Goal: Information Seeking & Learning: Learn about a topic

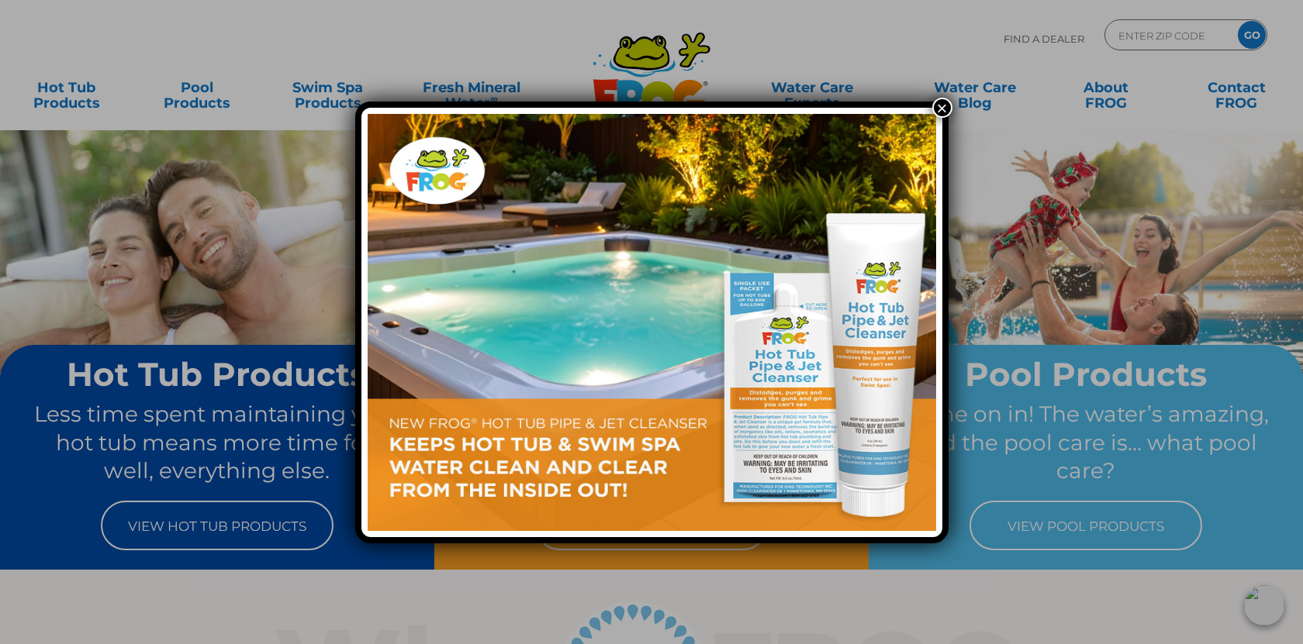
click at [945, 106] on button "×" at bounding box center [942, 108] width 20 height 20
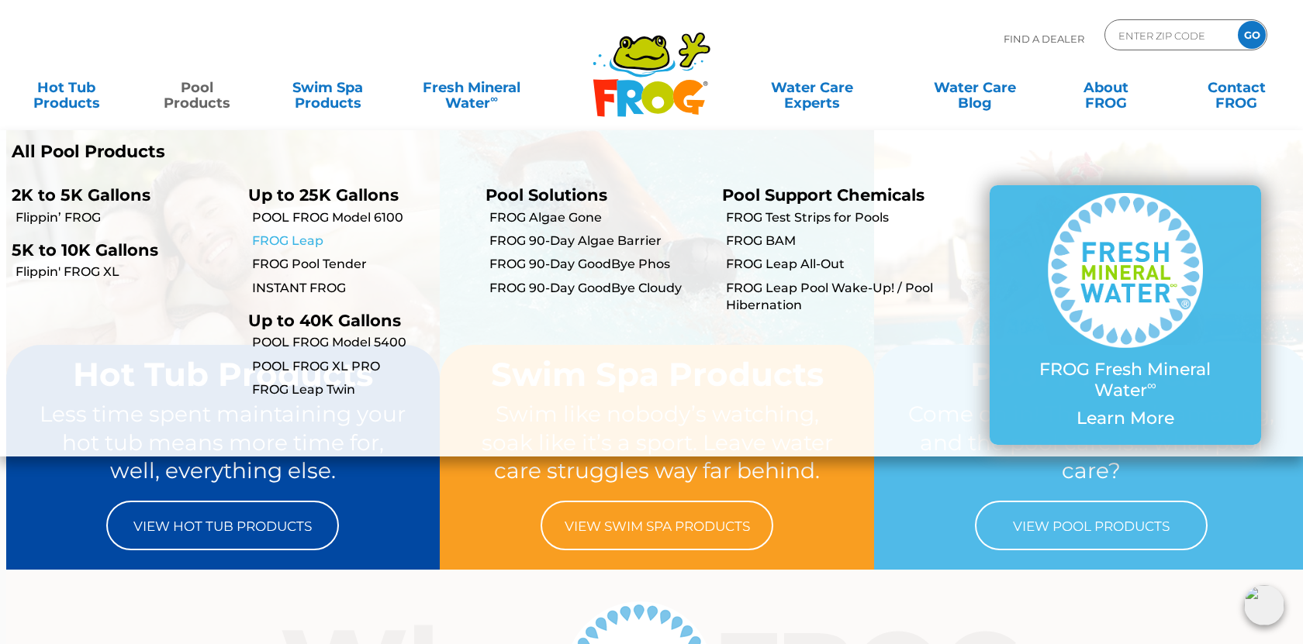
click at [309, 237] on link "FROG Leap" at bounding box center [362, 241] width 221 height 17
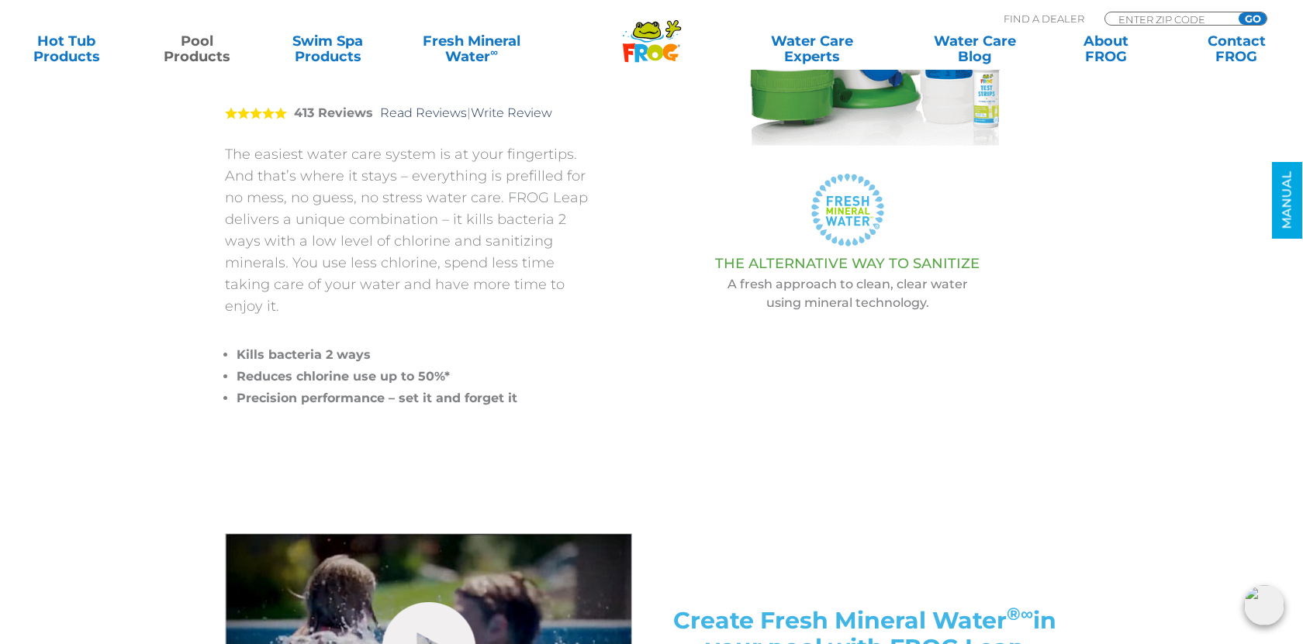
scroll to position [318, 0]
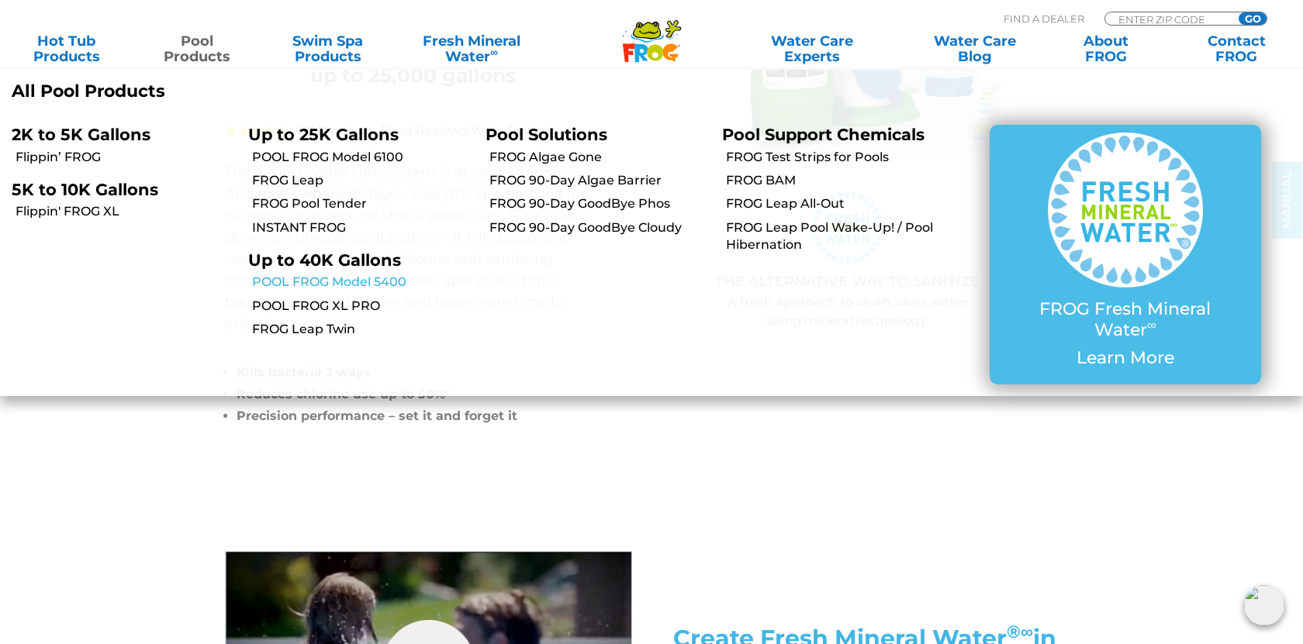
click at [323, 283] on link "POOL FROG Model 5400" at bounding box center [362, 282] width 221 height 17
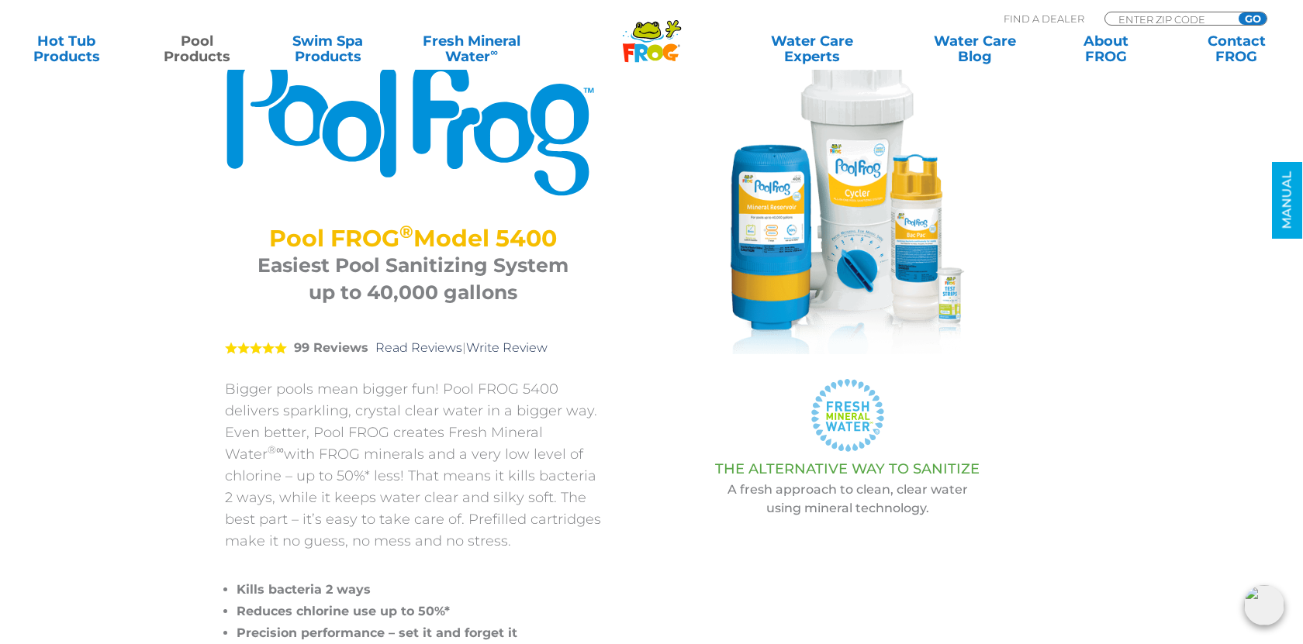
scroll to position [126, 0]
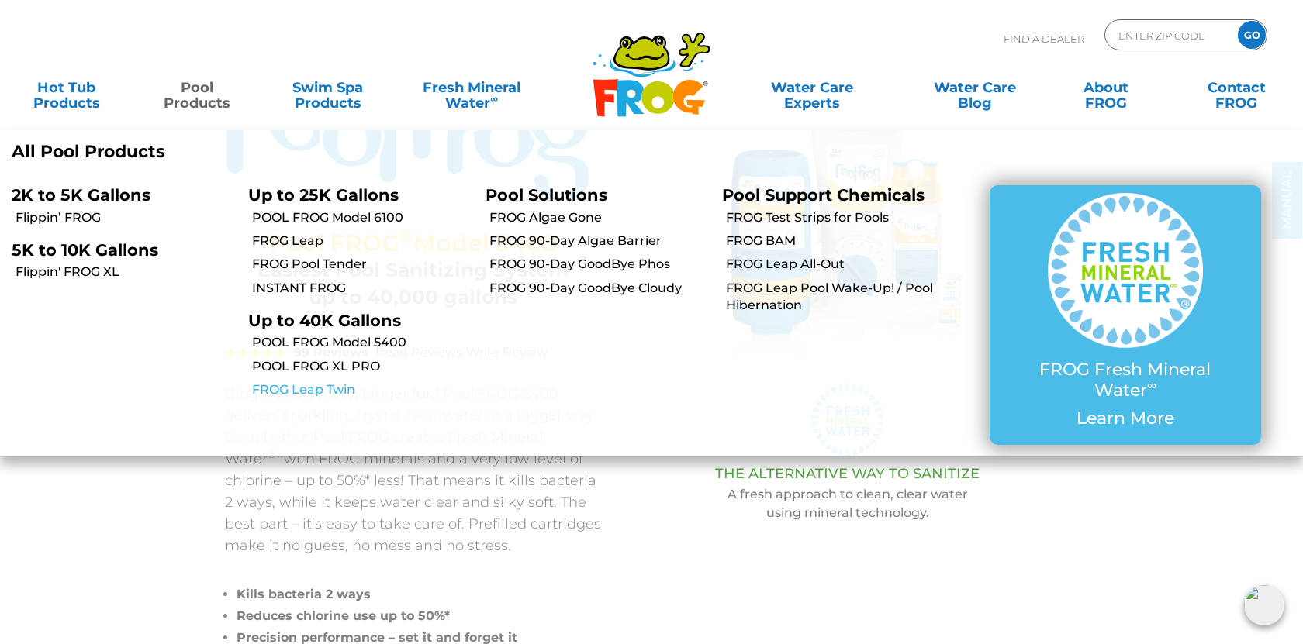
click at [304, 390] on link "FROG Leap Twin" at bounding box center [362, 390] width 221 height 17
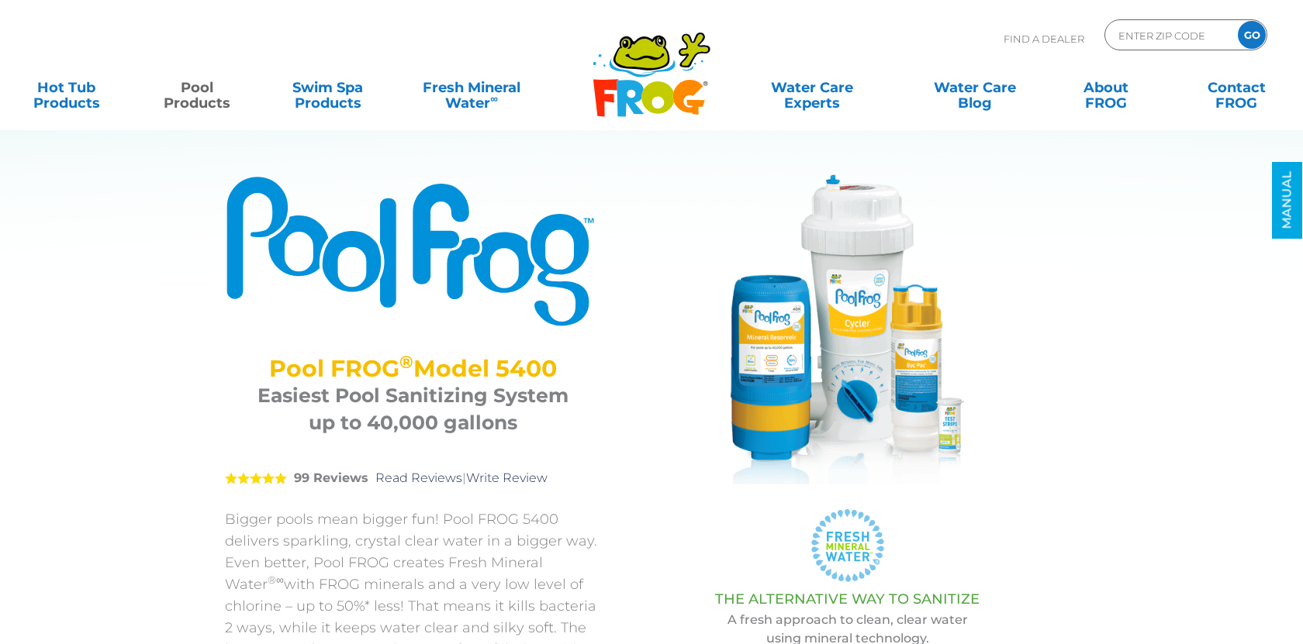
scroll to position [126, 0]
